Goal: Transaction & Acquisition: Download file/media

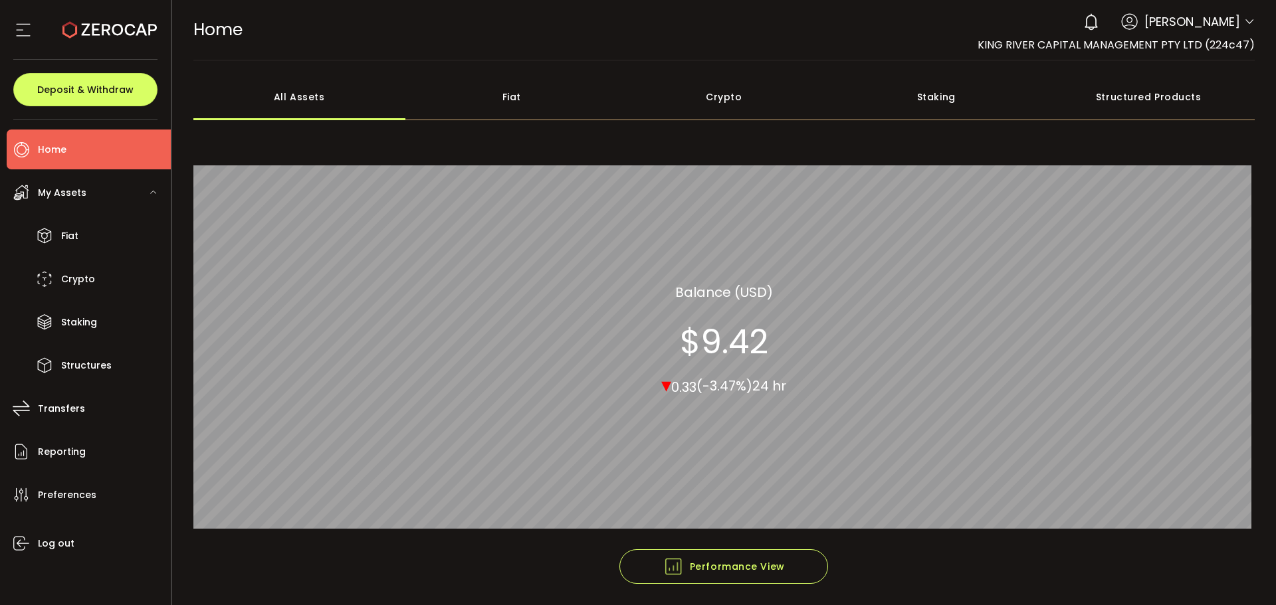
click at [1252, 23] on header "PDF is being processed and will download to your computer HOME Buy Power $0.00 …" at bounding box center [724, 30] width 1104 height 60
click at [1239, 23] on div "0 [PERSON_NAME] Account KING RIVER CAPITAL MANAGEMENT PTY LTD (224c47) King Riv…" at bounding box center [1165, 21] width 178 height 29
drag, startPoint x: 1239, startPoint y: 23, endPoint x: 1272, endPoint y: 13, distance: 34.7
click at [1239, 23] on div "0 [PERSON_NAME] Account KING RIVER CAPITAL MANAGEMENT PTY LTD (224c47) King Riv…" at bounding box center [1165, 21] width 178 height 29
click at [1244, 24] on icon at bounding box center [1249, 22] width 11 height 11
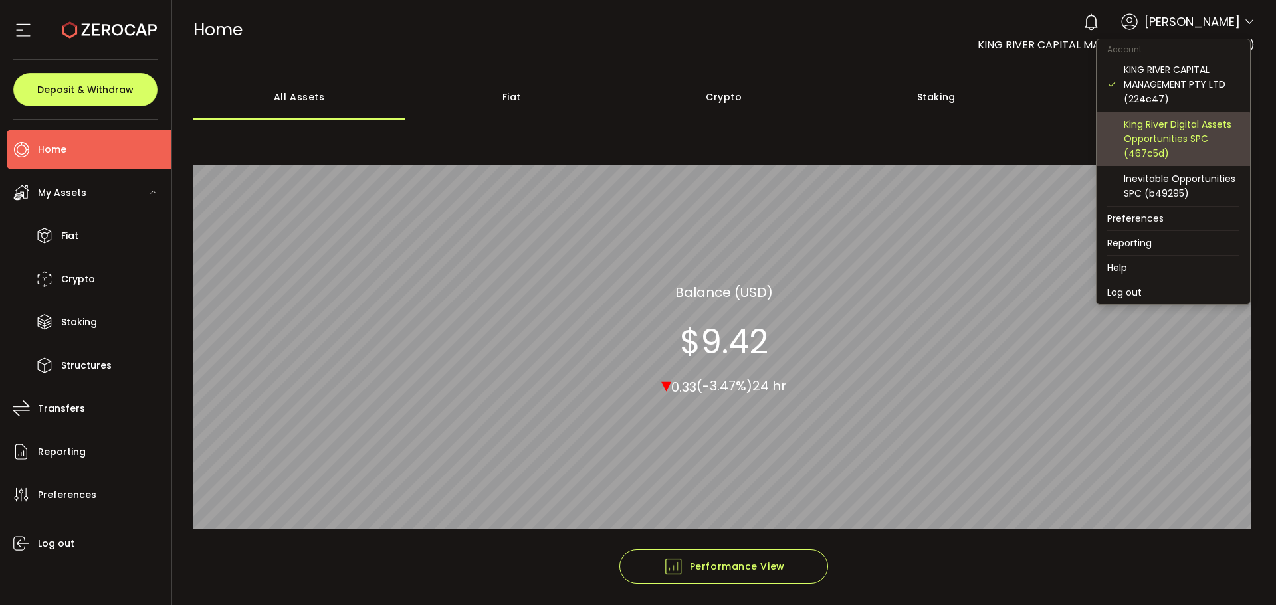
click at [1203, 134] on div "King River Digital Assets Opportunities SPC (467c5d)" at bounding box center [1182, 139] width 116 height 44
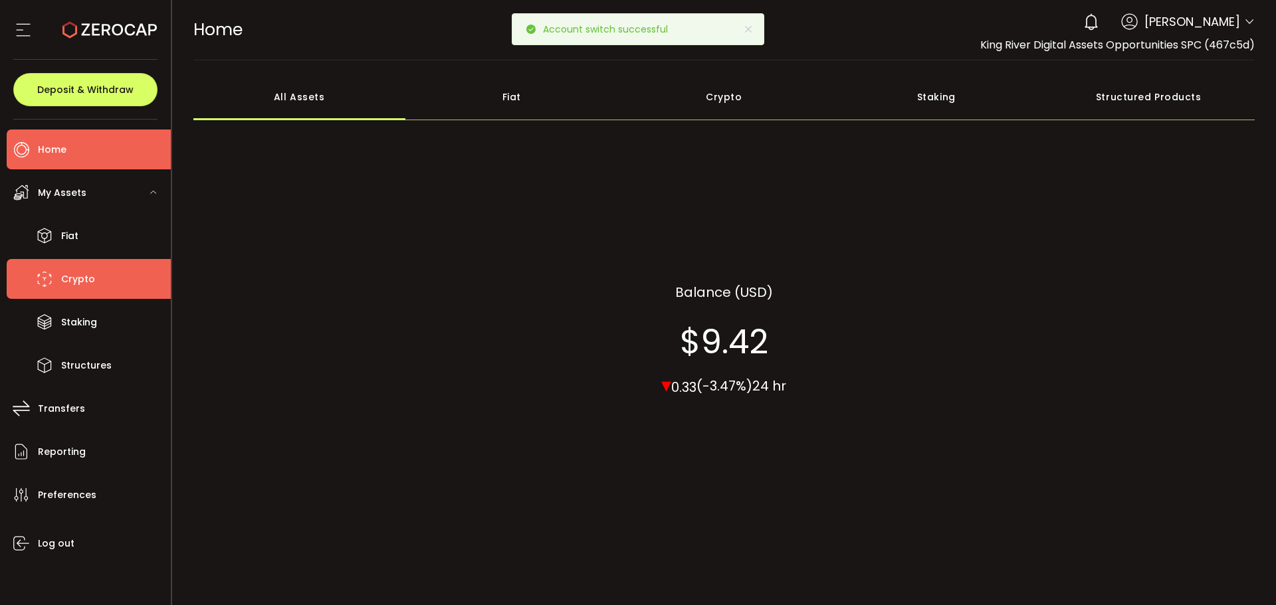
click at [63, 285] on span "Crypto" at bounding box center [78, 279] width 34 height 19
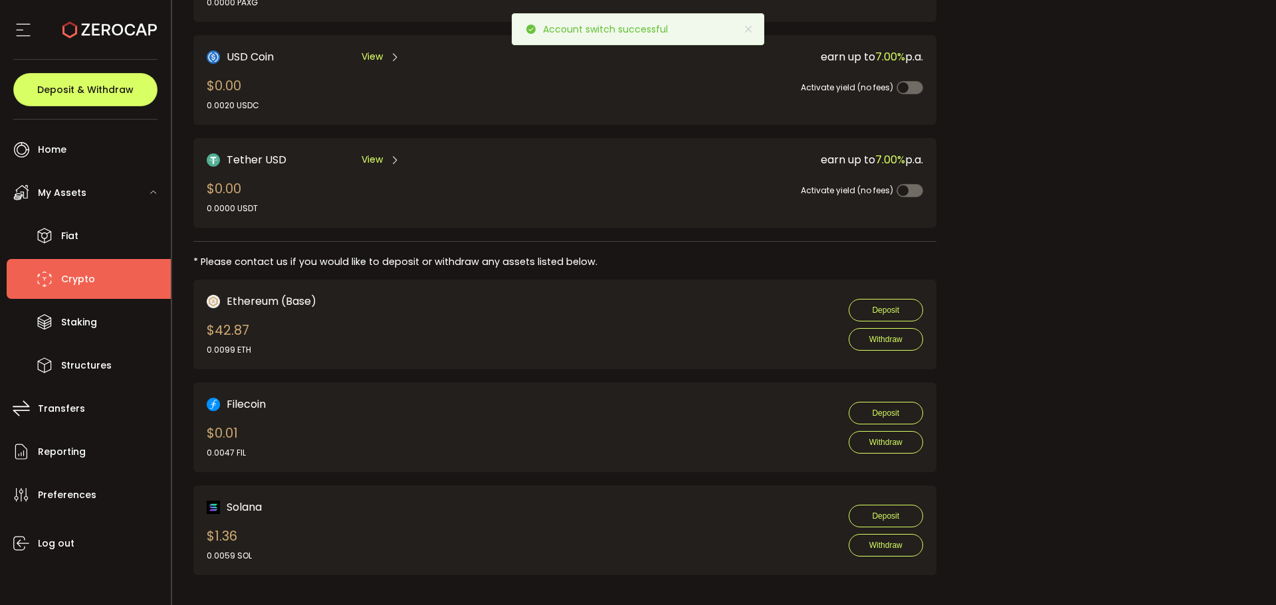
scroll to position [494, 0]
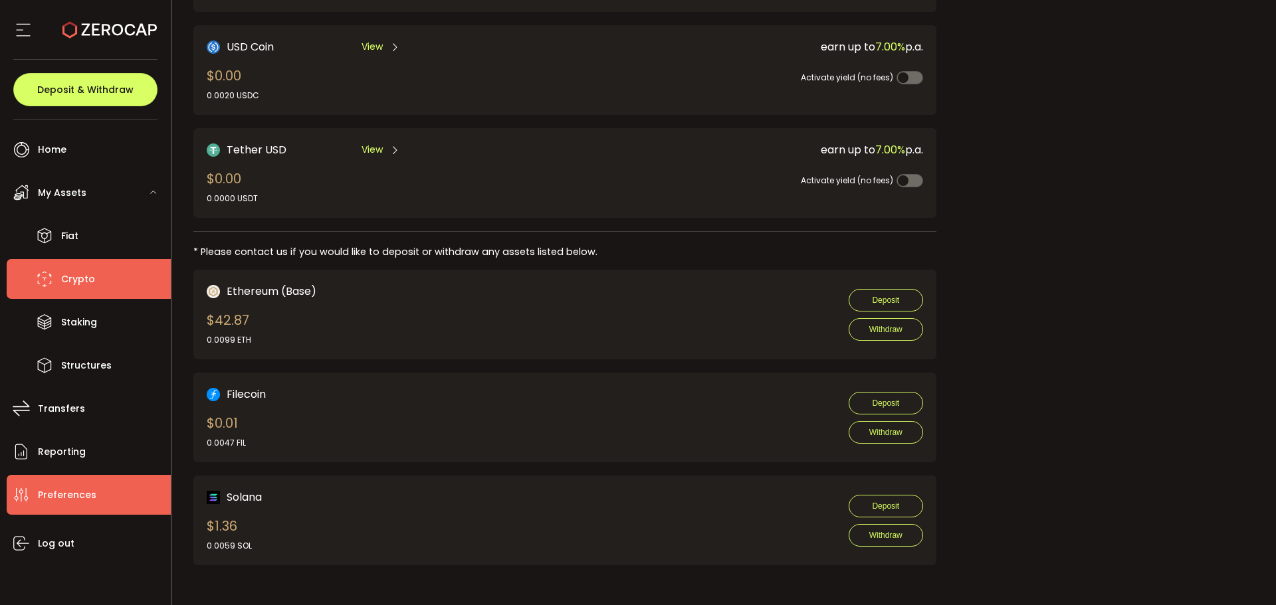
click at [97, 491] on li "Preferences" at bounding box center [89, 495] width 164 height 40
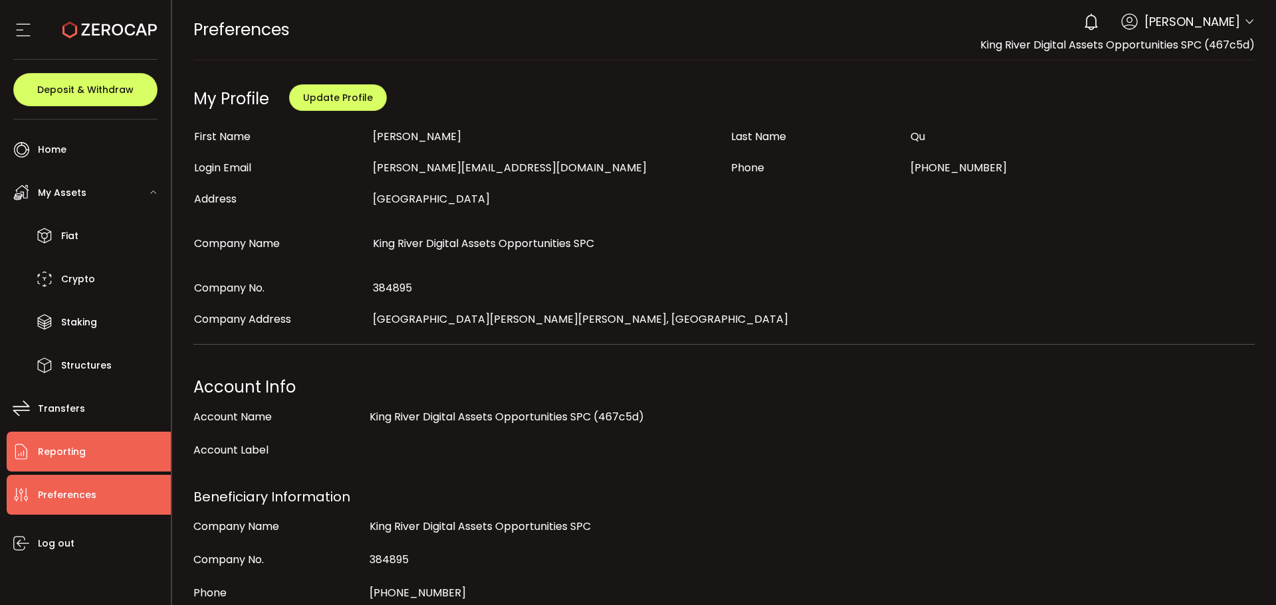
click at [90, 459] on li "Reporting" at bounding box center [89, 452] width 164 height 40
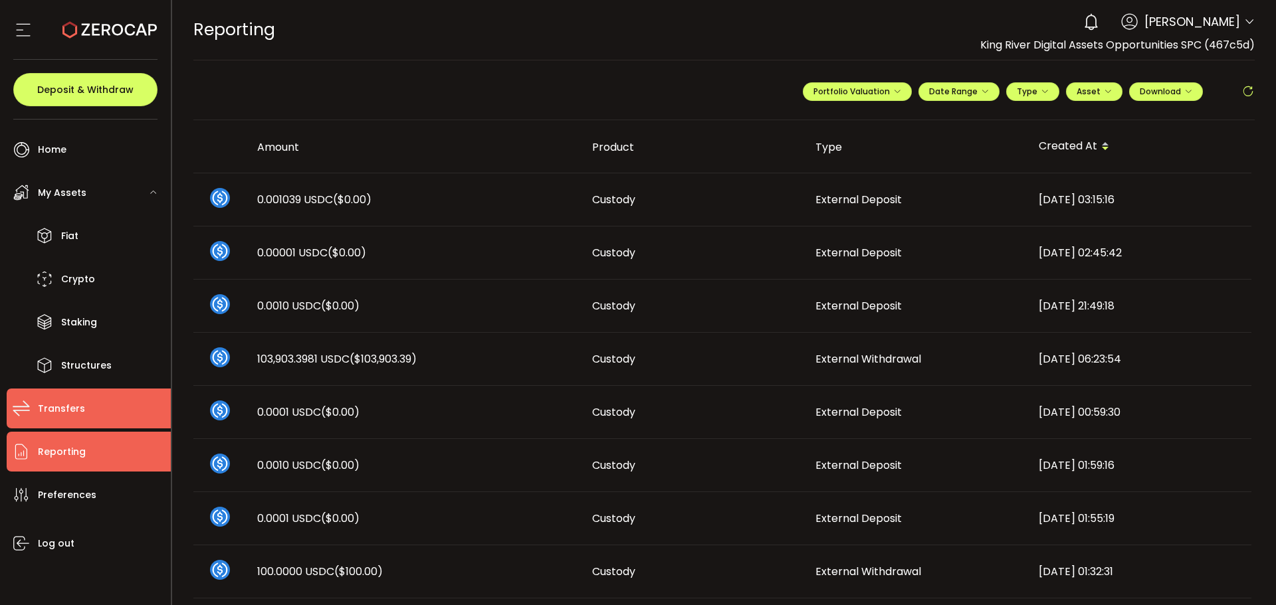
click at [88, 404] on li "Transfers" at bounding box center [89, 409] width 164 height 40
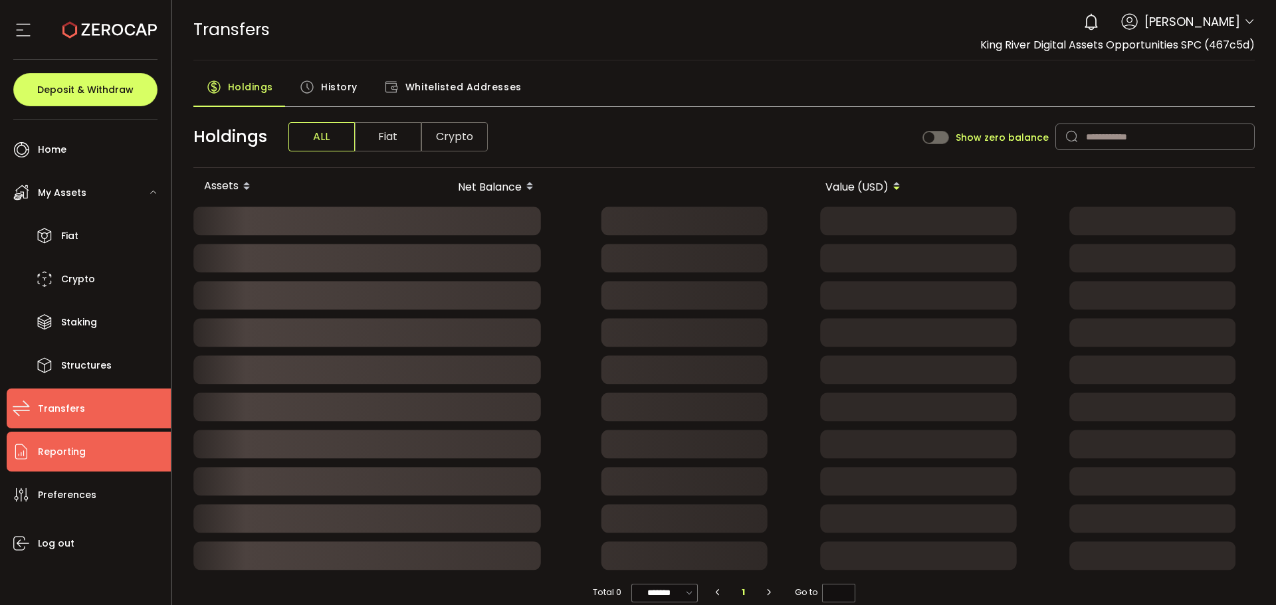
click at [112, 461] on li "Reporting" at bounding box center [89, 452] width 164 height 40
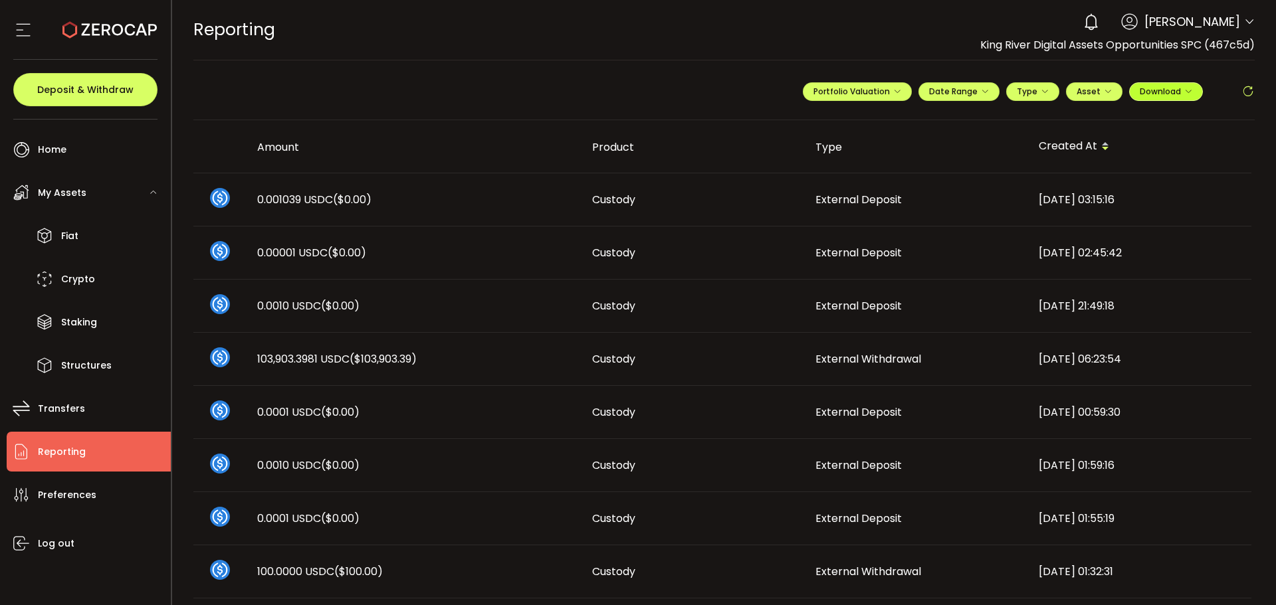
click at [1163, 96] on span "Download" at bounding box center [1166, 91] width 52 height 11
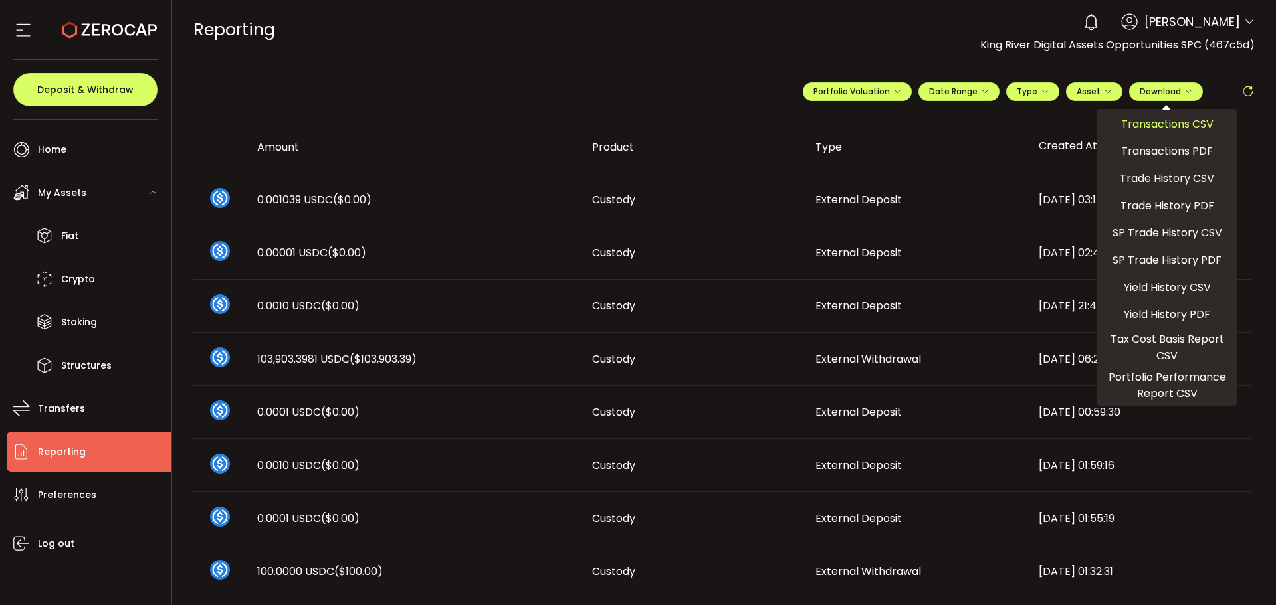
click at [1132, 122] on span "Transactions CSV" at bounding box center [1167, 124] width 92 height 17
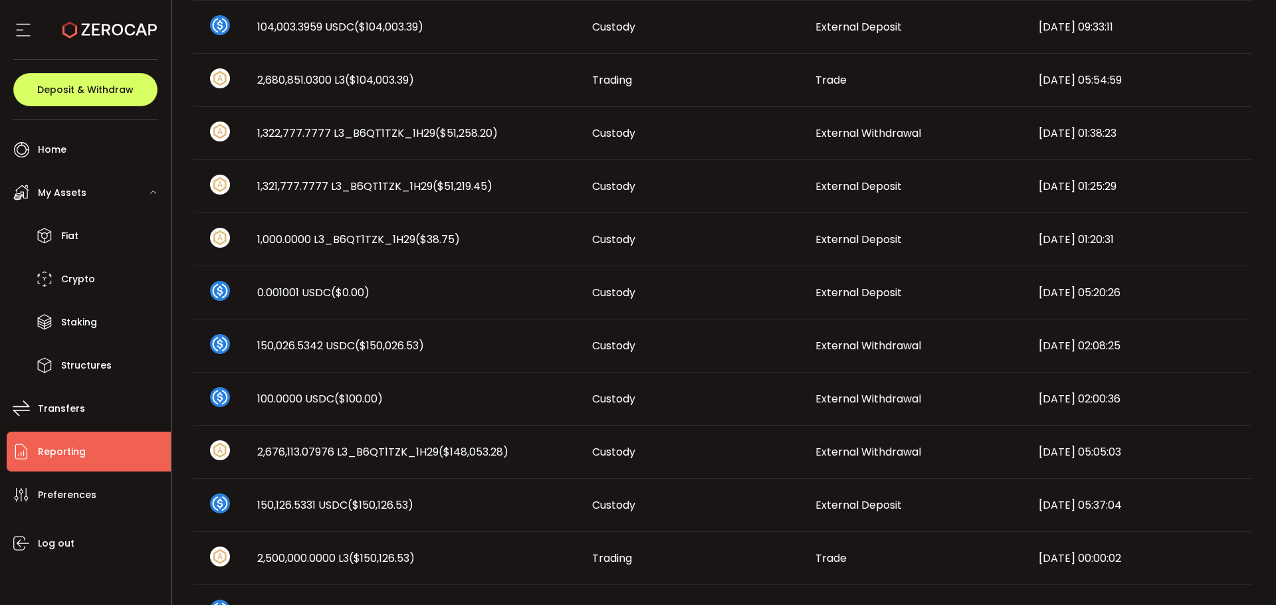
scroll to position [698, 0]
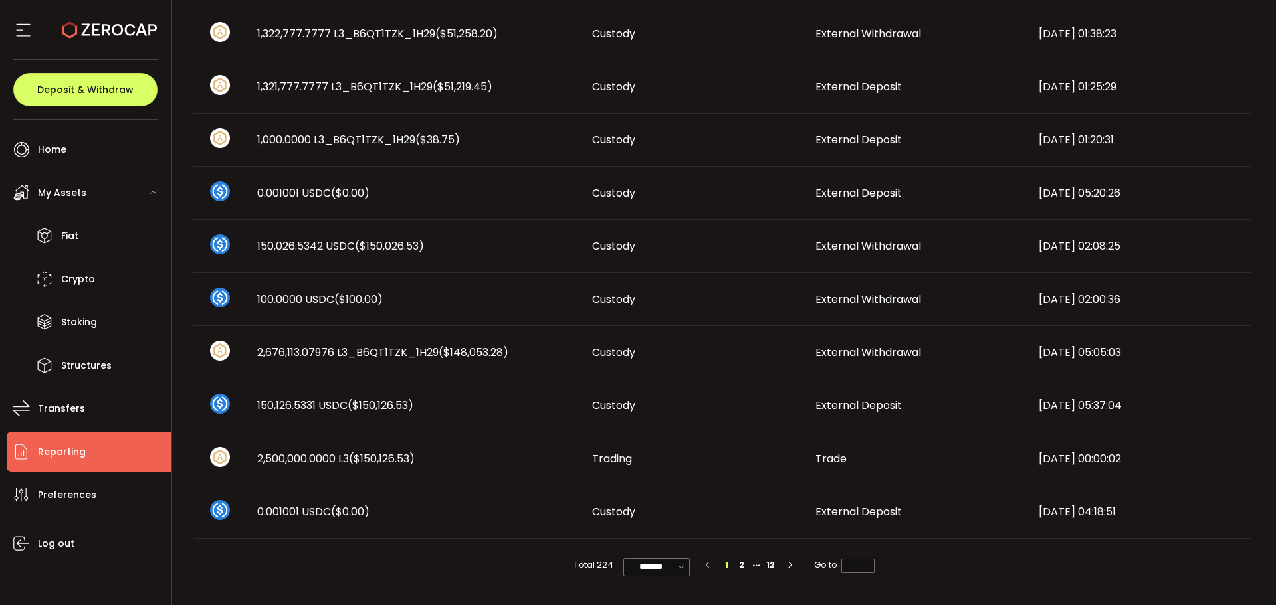
click at [547, 359] on div "2,676,113.07976 L3_B6QT1TZK_1H29 ($148,053.28)" at bounding box center [414, 352] width 335 height 15
